Goal: Find specific page/section: Find specific page/section

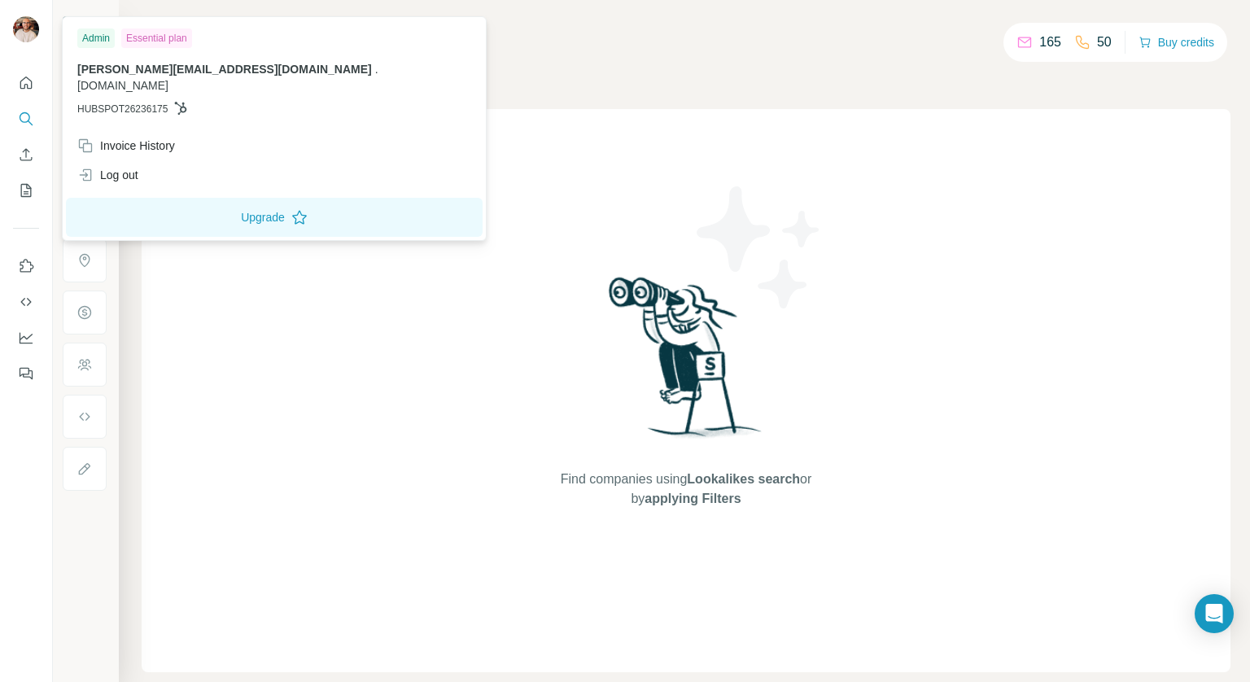
click at [24, 41] on img at bounding box center [26, 29] width 26 height 26
click at [142, 138] on div "Invoice History" at bounding box center [126, 146] width 98 height 16
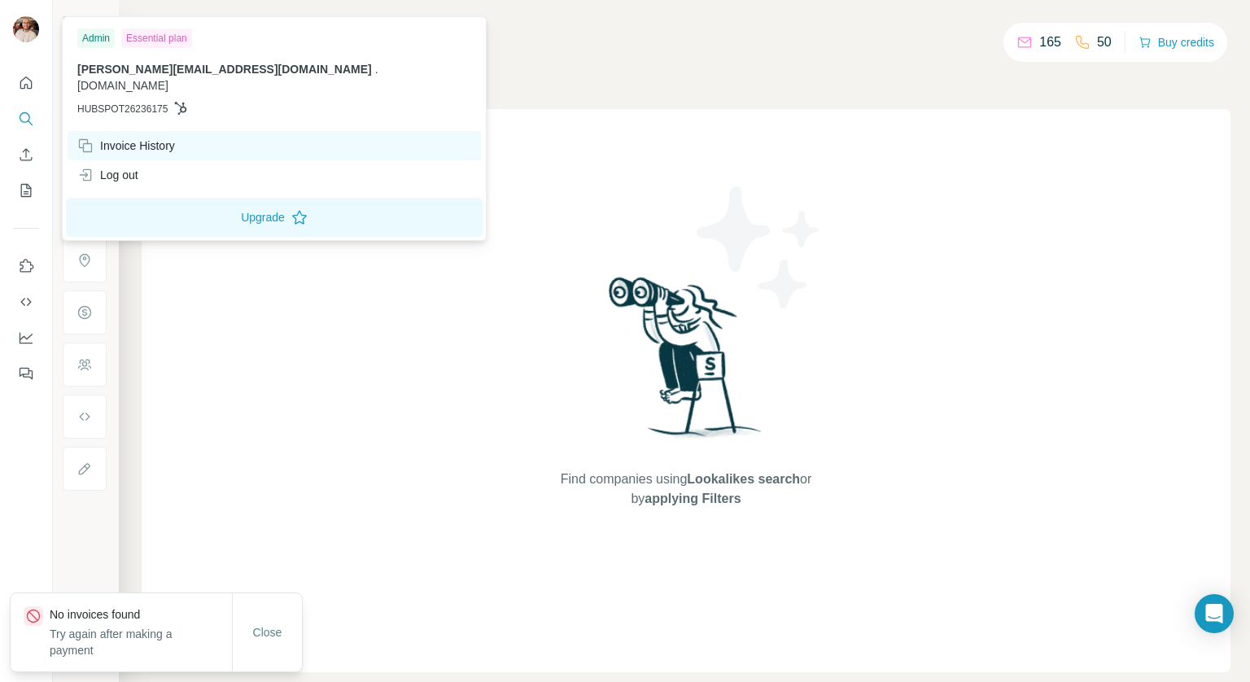
click at [142, 131] on div "Invoice History" at bounding box center [274, 145] width 413 height 29
click at [138, 138] on div "Invoice History" at bounding box center [126, 146] width 98 height 16
click at [133, 138] on div "Invoice History" at bounding box center [126, 146] width 98 height 16
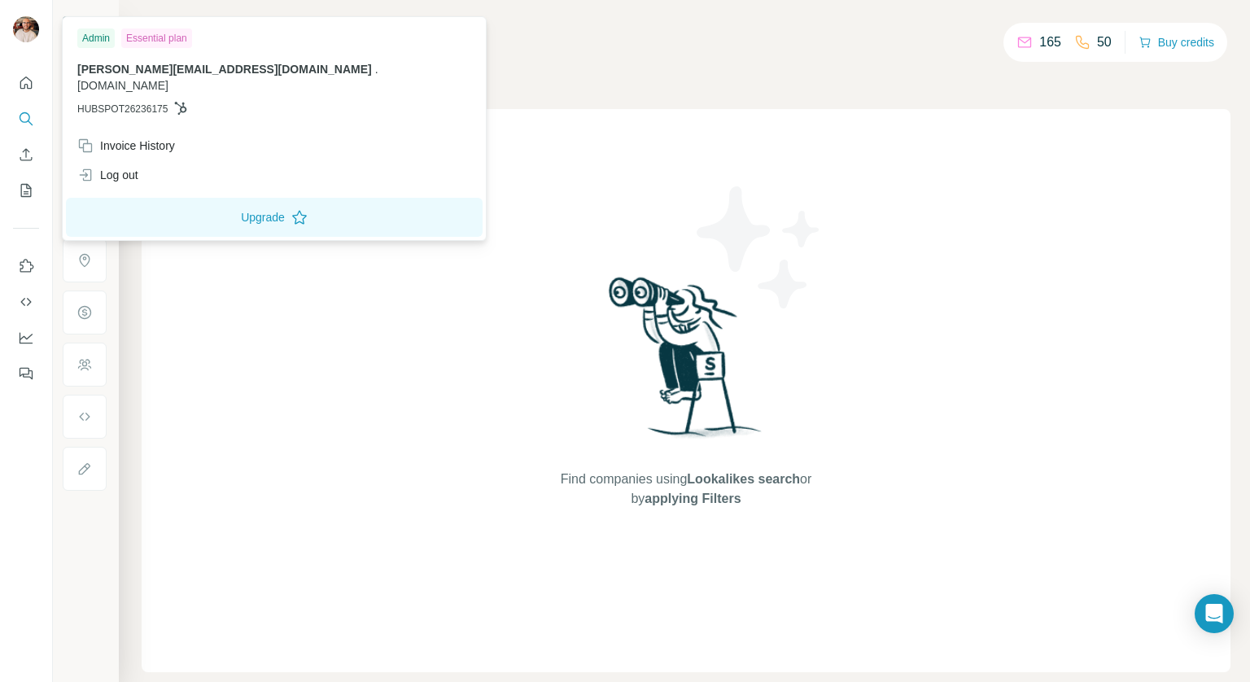
click at [448, 80] on div "Companies People" at bounding box center [686, 69] width 1089 height 34
click at [34, 28] on img at bounding box center [26, 29] width 26 height 26
